Goal: Transaction & Acquisition: Purchase product/service

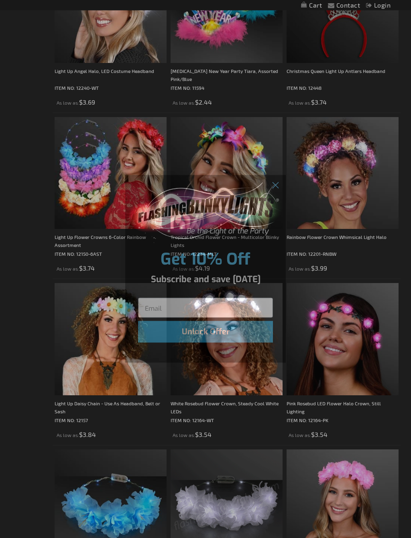
scroll to position [882, 0]
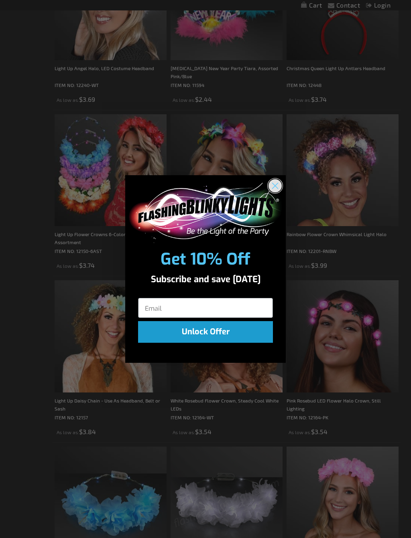
click at [275, 183] on circle "Close dialog" at bounding box center [274, 185] width 13 height 13
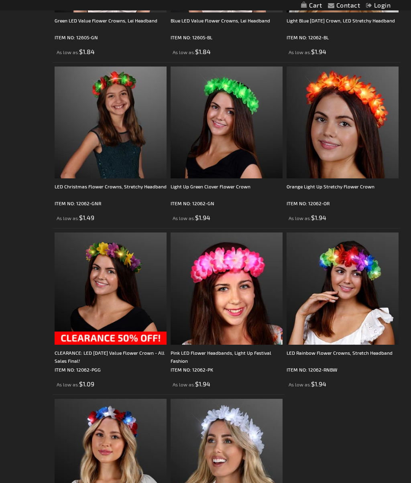
scroll to position [2232, 0]
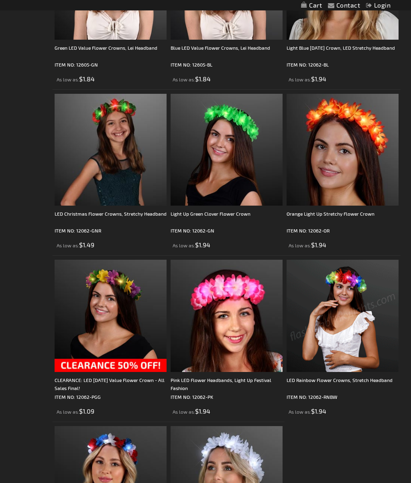
click at [303, 329] on img at bounding box center [342, 316] width 112 height 112
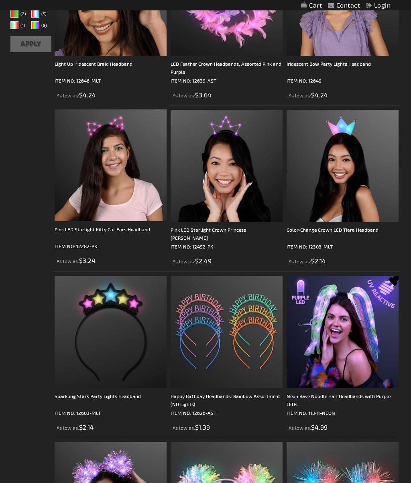
scroll to position [211, 0]
